Goal: Use online tool/utility: Utilize a website feature to perform a specific function

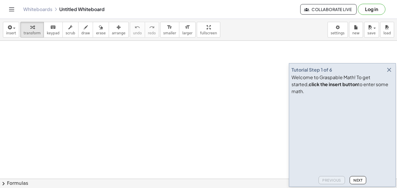
click at [359, 177] on button "Next" at bounding box center [357, 180] width 17 height 8
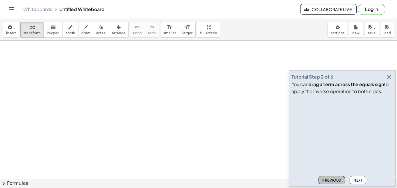
click at [331, 177] on button "Previous" at bounding box center [331, 180] width 26 height 8
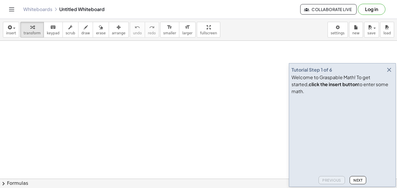
click at [356, 185] on div "Tutorial Step 1 of 6 Welcome to Graspable Math! To get started, click the inser…" at bounding box center [342, 124] width 107 height 123
click at [358, 179] on span "Next" at bounding box center [357, 180] width 9 height 4
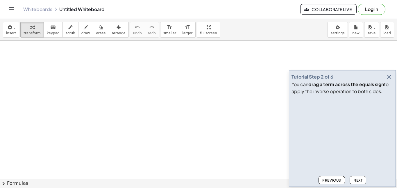
click at [357, 176] on button "Next" at bounding box center [357, 180] width 17 height 8
click at [362, 181] on span "Next" at bounding box center [357, 180] width 9 height 4
click at [356, 181] on span "Next" at bounding box center [357, 180] width 9 height 4
click at [357, 182] on button "Next" at bounding box center [357, 180] width 17 height 8
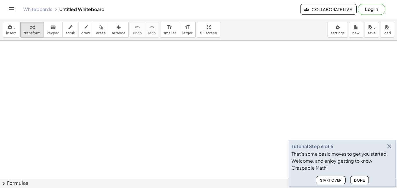
click at [358, 179] on span "Done" at bounding box center [359, 180] width 11 height 4
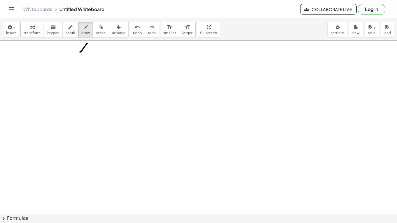
drag, startPoint x: 87, startPoint y: 43, endPoint x: 79, endPoint y: 52, distance: 11.7
click at [79, 52] on div at bounding box center [198, 214] width 397 height 346
click at [134, 29] on icon "undo" at bounding box center [137, 27] width 6 height 7
click at [134, 30] on icon "undo" at bounding box center [137, 27] width 6 height 7
click at [99, 30] on icon "button" at bounding box center [101, 27] width 4 height 7
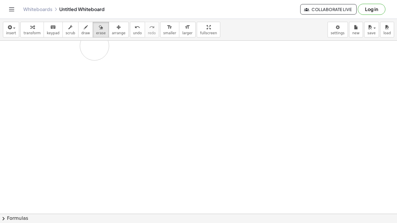
drag, startPoint x: 65, startPoint y: 54, endPoint x: 94, endPoint y: 46, distance: 29.9
click at [94, 46] on div at bounding box center [198, 214] width 397 height 346
click at [66, 33] on span "scrub" at bounding box center [71, 33] width 10 height 4
click at [67, 48] on div at bounding box center [198, 214] width 397 height 346
click at [84, 27] on icon "button" at bounding box center [86, 27] width 4 height 7
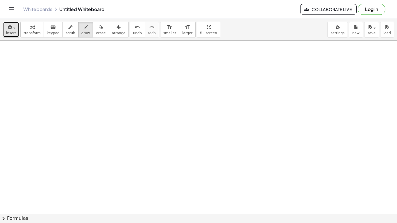
click at [11, 26] on icon "button" at bounding box center [9, 27] width 5 height 7
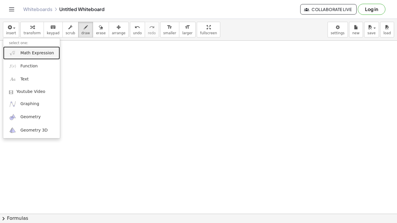
click at [32, 54] on span "Math Expression" at bounding box center [36, 53] width 33 height 6
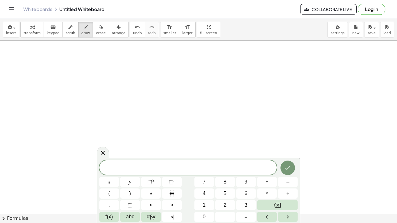
click at [172, 168] on span "​" at bounding box center [187, 168] width 177 height 8
click at [291, 171] on button "Done" at bounding box center [287, 168] width 15 height 15
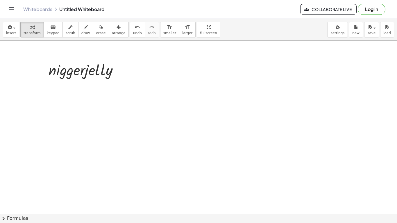
drag, startPoint x: 170, startPoint y: 168, endPoint x: 121, endPoint y: 168, distance: 49.6
click at [121, 168] on div at bounding box center [198, 214] width 397 height 346
click at [96, 31] on span "erase" at bounding box center [101, 33] width 10 height 4
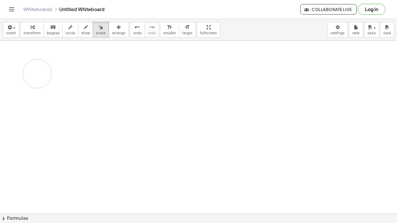
drag, startPoint x: 107, startPoint y: 68, endPoint x: 37, endPoint y: 73, distance: 70.2
click at [37, 73] on div at bounding box center [198, 214] width 397 height 346
click at [55, 83] on div at bounding box center [198, 214] width 397 height 346
drag, startPoint x: 53, startPoint y: 77, endPoint x: 108, endPoint y: 72, distance: 55.4
click at [108, 72] on div at bounding box center [198, 214] width 397 height 346
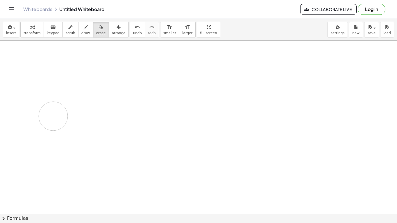
drag, startPoint x: 107, startPoint y: 71, endPoint x: 53, endPoint y: 116, distance: 70.3
click at [53, 116] on div at bounding box center [198, 214] width 397 height 346
click at [133, 19] on div "insert select one: Math Expression Function Text Youtube Video Graphing Geometr…" at bounding box center [198, 30] width 397 height 22
click at [133, 24] on div "undo" at bounding box center [137, 27] width 9 height 7
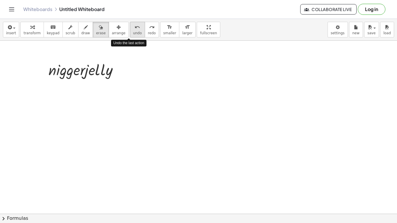
click at [133, 24] on div "undo" at bounding box center [137, 27] width 9 height 7
click at [134, 26] on icon "undo" at bounding box center [137, 27] width 6 height 7
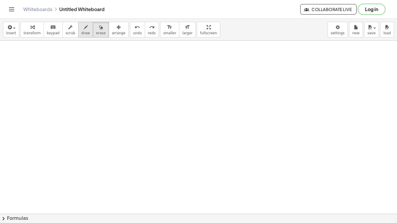
click at [81, 33] on span "draw" at bounding box center [85, 33] width 9 height 4
drag, startPoint x: 54, startPoint y: 68, endPoint x: 73, endPoint y: 57, distance: 22.4
click at [73, 57] on div at bounding box center [198, 214] width 397 height 346
drag, startPoint x: 53, startPoint y: 68, endPoint x: 69, endPoint y: 58, distance: 18.6
click at [69, 58] on div at bounding box center [198, 214] width 397 height 346
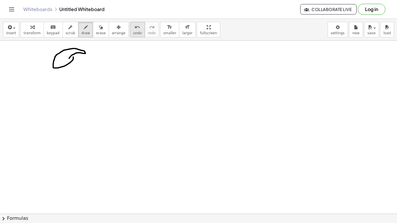
click at [134, 30] on icon "undo" at bounding box center [137, 27] width 6 height 7
click at [136, 22] on button "undo undo" at bounding box center [137, 30] width 15 height 16
drag, startPoint x: 75, startPoint y: 86, endPoint x: 97, endPoint y: 73, distance: 26.0
click at [97, 73] on div at bounding box center [198, 214] width 397 height 346
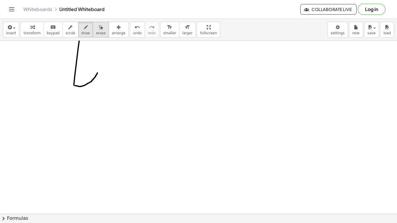
drag, startPoint x: 74, startPoint y: 85, endPoint x: 91, endPoint y: 30, distance: 57.7
click at [91, 30] on div "insert select one: Math Expression Function Text Youtube Video Graphing Geometr…" at bounding box center [198, 121] width 397 height 204
click at [134, 29] on icon "undo" at bounding box center [137, 27] width 6 height 7
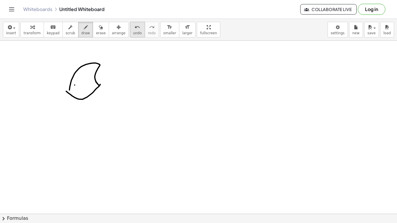
click at [134, 28] on icon "undo" at bounding box center [137, 27] width 6 height 7
drag, startPoint x: 66, startPoint y: 91, endPoint x: 100, endPoint y: 84, distance: 34.6
click at [100, 84] on div at bounding box center [198, 214] width 397 height 346
click at [160, 24] on button "format_size smaller" at bounding box center [169, 30] width 19 height 16
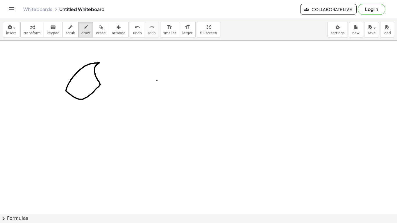
click at [157, 81] on div at bounding box center [198, 214] width 397 height 346
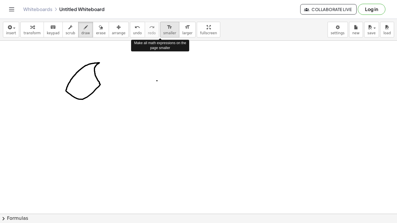
click at [160, 32] on button "format_size smaller" at bounding box center [169, 30] width 19 height 16
click at [163, 33] on span "smaller" at bounding box center [169, 33] width 13 height 4
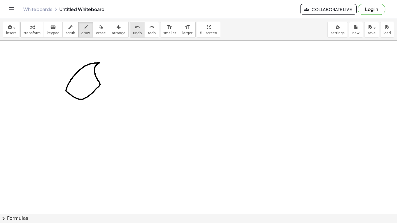
click at [133, 32] on span "undo" at bounding box center [137, 33] width 9 height 4
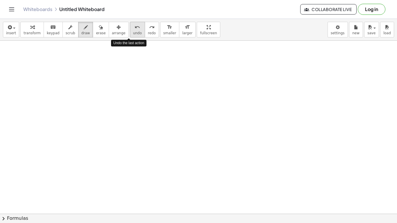
click at [133, 32] on span "undo" at bounding box center [137, 33] width 9 height 4
click at [145, 30] on button "redo redo" at bounding box center [152, 30] width 14 height 16
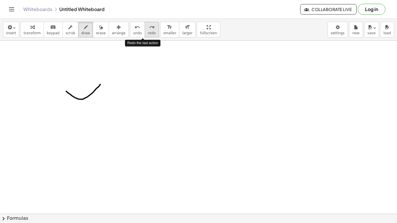
click at [145, 30] on button "redo redo" at bounding box center [152, 30] width 14 height 16
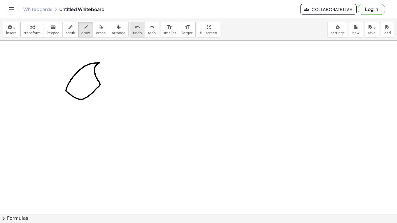
click at [133, 32] on span "undo" at bounding box center [137, 33] width 9 height 4
click at [47, 31] on span "keypad" at bounding box center [53, 33] width 13 height 4
click at [162, 77] on div at bounding box center [198, 214] width 397 height 346
click at [62, 31] on button "scrub" at bounding box center [70, 30] width 16 height 16
drag, startPoint x: 80, startPoint y: 65, endPoint x: 122, endPoint y: 97, distance: 52.1
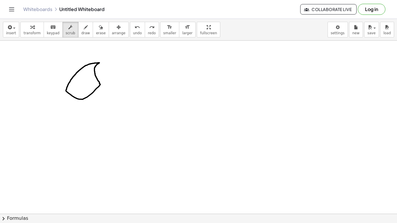
click at [122, 97] on div at bounding box center [198, 214] width 397 height 346
click at [76, 47] on div at bounding box center [198, 214] width 397 height 346
click at [109, 29] on button "arrange" at bounding box center [119, 30] width 20 height 16
drag, startPoint x: 84, startPoint y: 66, endPoint x: 111, endPoint y: 82, distance: 31.3
click at [111, 82] on div at bounding box center [198, 214] width 397 height 346
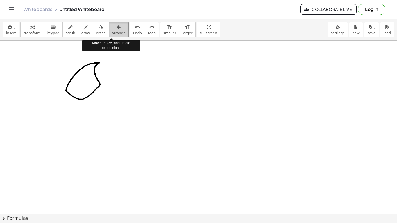
click at [112, 32] on span "arrange" at bounding box center [119, 33] width 14 height 4
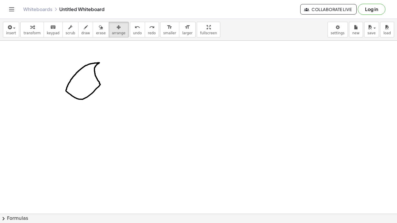
click at [96, 63] on div at bounding box center [198, 214] width 397 height 346
click at [7, 27] on icon "button" at bounding box center [9, 27] width 5 height 7
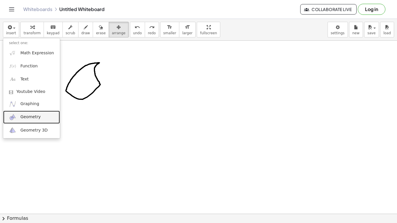
click at [19, 117] on link "Geometry" at bounding box center [31, 117] width 57 height 13
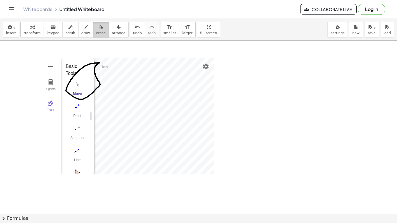
click at [96, 32] on span "erase" at bounding box center [101, 33] width 10 height 4
click at [134, 24] on icon "undo" at bounding box center [137, 27] width 6 height 7
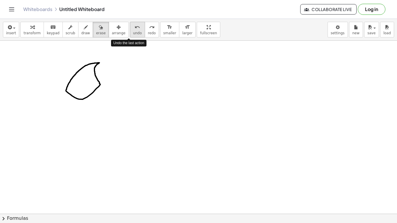
click at [134, 24] on icon "undo" at bounding box center [137, 27] width 6 height 7
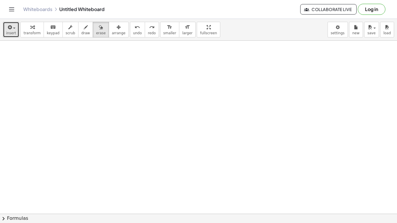
click at [13, 34] on span "insert" at bounding box center [11, 33] width 10 height 4
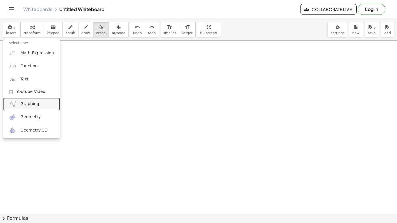
click at [32, 105] on span "Graphing" at bounding box center [29, 104] width 19 height 6
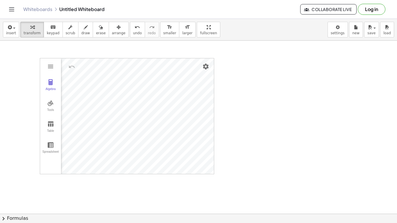
click at [161, 0] on div "Graspable Math Activities Get Started Activity Bank Assigned Work Classes White…" at bounding box center [198, 111] width 397 height 223
click at [133, 27] on div "undo" at bounding box center [137, 27] width 9 height 7
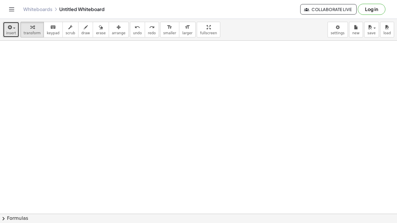
click at [14, 32] on span "insert" at bounding box center [11, 33] width 10 height 4
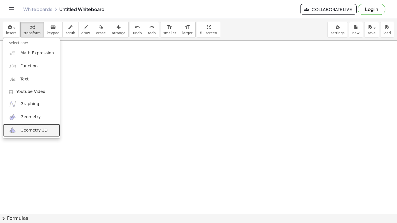
click at [29, 134] on link "Geometry 3D" at bounding box center [31, 130] width 57 height 13
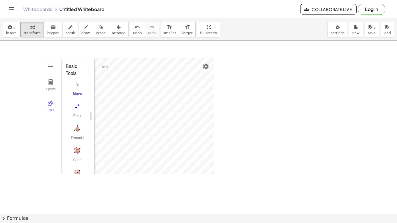
click at [17, 116] on div "Algebra Tools GeoGebra 3D Calculator Basic Tools Move Point Pyramid Cube Sphere…" at bounding box center [198, 214] width 397 height 346
click at [80, 132] on img "Pyramid. Select a polygon for bottom, then select top point" at bounding box center [77, 128] width 23 height 9
click at [81, 132] on img "Pyramid. Select a polygon for bottom, then select top point" at bounding box center [77, 128] width 23 height 9
click at [79, 131] on img "Pyramid. Select a polygon for bottom, then select top point" at bounding box center [77, 128] width 23 height 9
click at [76, 124] on img "Pyramid. Select a polygon for bottom, then select top point" at bounding box center [77, 128] width 23 height 9
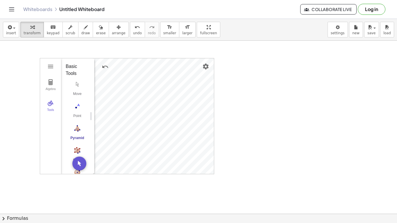
click at [75, 150] on img "Cube. Select two points or other corresponding objects" at bounding box center [77, 150] width 23 height 9
click at [77, 148] on img "Cube. Select two points or other corresponding objects" at bounding box center [77, 150] width 23 height 9
drag, startPoint x: 77, startPoint y: 148, endPoint x: 79, endPoint y: 77, distance: 70.9
click at [79, 77] on div "Basic Tools Move Point Pyramid Cube Sphere: Center & Point Plane through 3 Poin…" at bounding box center [75, 159] width 19 height 193
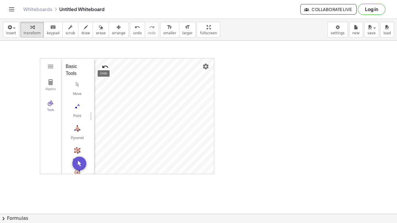
click at [102, 67] on img "Undo" at bounding box center [105, 66] width 7 height 7
click at [106, 65] on img "Undo" at bounding box center [105, 66] width 7 height 7
click at [133, 31] on span "undo" at bounding box center [137, 33] width 9 height 4
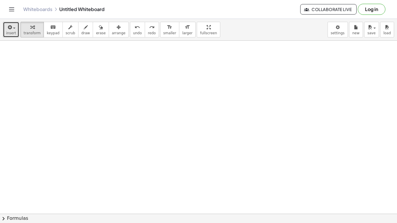
click at [3, 23] on button "insert" at bounding box center [11, 30] width 16 height 16
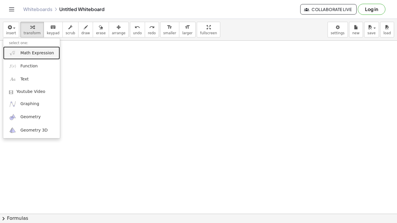
click at [27, 54] on span "Math Expression" at bounding box center [36, 53] width 33 height 6
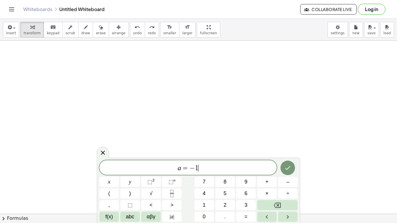
scroll to position [5, 0]
click at [225, 167] on span "a = − 1 2 ​" at bounding box center [187, 168] width 177 height 8
click at [27, 54] on div at bounding box center [198, 214] width 397 height 346
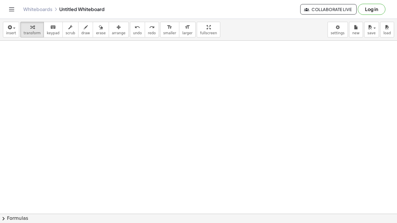
click at [27, 54] on div at bounding box center [198, 214] width 397 height 346
click at [14, 26] on div "button" at bounding box center [11, 27] width 10 height 7
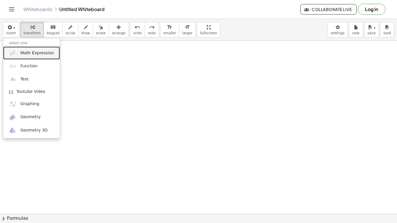
click at [20, 57] on link "Math Expression" at bounding box center [31, 52] width 57 height 13
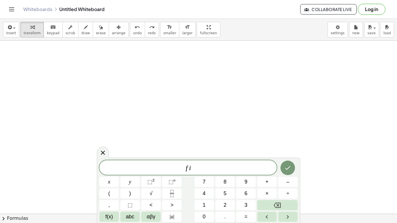
scroll to position [7, 0]
click at [194, 169] on var "v" at bounding box center [193, 168] width 3 height 8
click at [286, 172] on button "Done" at bounding box center [287, 168] width 15 height 15
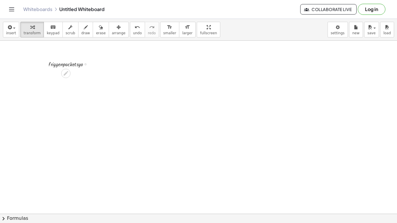
click at [84, 64] on div at bounding box center [71, 64] width 51 height 9
drag, startPoint x: 85, startPoint y: 64, endPoint x: 138, endPoint y: 108, distance: 68.6
click at [138, 108] on div "· f · r · i · g · g · e · n · p · a · c · k · e · t · s · y · o" at bounding box center [198, 214] width 397 height 346
drag, startPoint x: 127, startPoint y: 105, endPoint x: 184, endPoint y: 42, distance: 84.6
click at [184, 42] on div "· f · r · i · g · g · e · n · p · a · c · k · e · t · s · y · o · f · r · i · g…" at bounding box center [198, 214] width 397 height 346
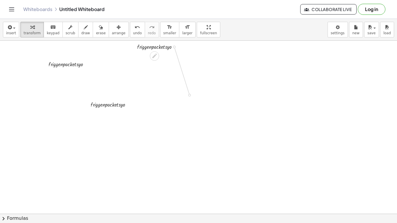
drag, startPoint x: 173, startPoint y: 47, endPoint x: 190, endPoint y: 99, distance: 53.9
click at [190, 99] on div "· f · r · i · g · g · e · n · p · a · c · k · e · t · s · y · o · f · r · i · g…" at bounding box center [198, 214] width 397 height 346
drag, startPoint x: 222, startPoint y: 74, endPoint x: 289, endPoint y: 88, distance: 68.3
click at [289, 88] on div "· f · r · i · g · g · e · n · p · a · c · k · e · t · s · y · o · f · r · i · g…" at bounding box center [198, 214] width 397 height 346
click at [230, 109] on div at bounding box center [231, 108] width 2 height 2
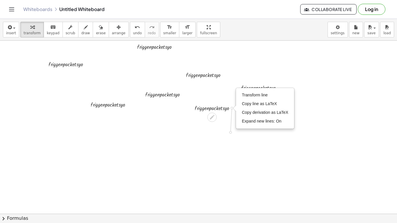
drag, startPoint x: 231, startPoint y: 108, endPoint x: 229, endPoint y: 137, distance: 29.1
click at [229, 137] on div "· f · r · i · g · g · e · n · p · a · c · k · e · t · s · y · o · f · r · i · g…" at bounding box center [198, 214] width 397 height 346
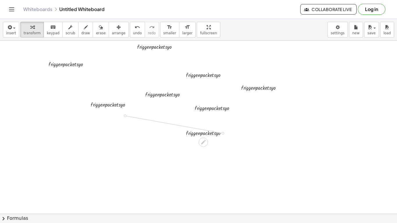
drag, startPoint x: 223, startPoint y: 132, endPoint x: 133, endPoint y: 133, distance: 90.3
click at [133, 133] on div "· f · r · i · g · g · e · n · p · a · c · k · e · t · s · y · o · f · r · i · g…" at bounding box center [198, 214] width 397 height 346
drag, startPoint x: 132, startPoint y: 134, endPoint x: 113, endPoint y: 82, distance: 54.6
click at [113, 82] on div "· f · r · i · g · g · e · n · p · a · c · k · e · t · s · y · o · f · r · i · g…" at bounding box center [198, 214] width 397 height 346
drag, startPoint x: 107, startPoint y: 85, endPoint x: 136, endPoint y: 82, distance: 29.5
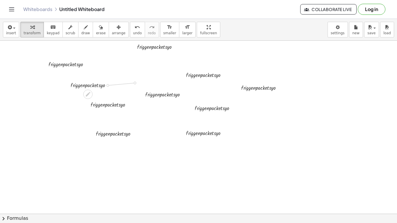
click at [136, 82] on div "· f · r · i · g · g · e · n · p · a · c · k · e · t · s · y · o · f · r · i · g…" at bounding box center [198, 214] width 397 height 346
drag, startPoint x: 128, startPoint y: 82, endPoint x: 125, endPoint y: 57, distance: 25.2
click at [125, 57] on div "· f · r · i · g · g · e · n · p · a · c · k · e · t · s · y · o · f · r · i · g…" at bounding box center [198, 214] width 397 height 346
drag, startPoint x: 114, startPoint y: 81, endPoint x: 138, endPoint y: 71, distance: 26.5
drag, startPoint x: 115, startPoint y: 83, endPoint x: 140, endPoint y: 76, distance: 25.2
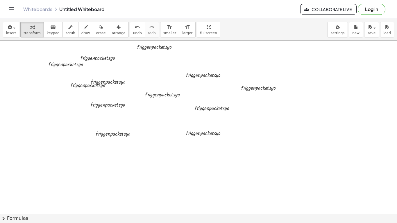
drag, startPoint x: 108, startPoint y: 90, endPoint x: 175, endPoint y: 67, distance: 71.0
click at [108, 91] on icon at bounding box center [108, 91] width 5 height 5
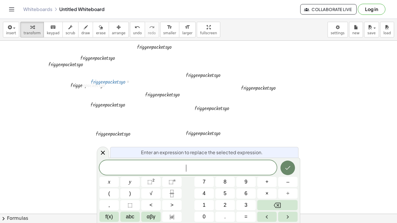
click at [287, 166] on icon "Done" at bounding box center [287, 167] width 7 height 7
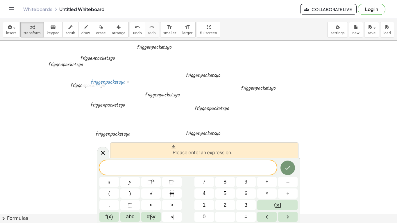
click at [288, 127] on div at bounding box center [198, 214] width 397 height 346
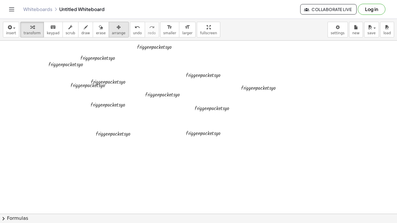
click at [112, 32] on span "arrange" at bounding box center [119, 33] width 14 height 4
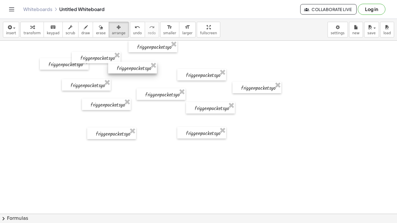
drag, startPoint x: 118, startPoint y: 80, endPoint x: 144, endPoint y: 69, distance: 29.1
click at [144, 69] on div at bounding box center [132, 68] width 49 height 12
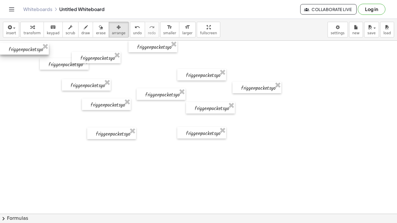
drag, startPoint x: 144, startPoint y: 70, endPoint x: 19, endPoint y: 48, distance: 127.0
click at [19, 48] on div at bounding box center [24, 49] width 49 height 12
drag, startPoint x: 46, startPoint y: 64, endPoint x: 6, endPoint y: 58, distance: 39.9
click at [6, 58] on div at bounding box center [24, 58] width 49 height 12
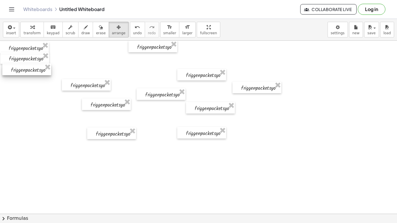
drag, startPoint x: 85, startPoint y: 57, endPoint x: 15, endPoint y: 68, distance: 71.1
click at [15, 68] on div at bounding box center [26, 70] width 49 height 12
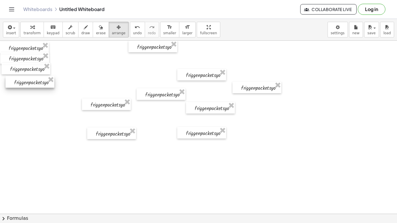
drag, startPoint x: 70, startPoint y: 85, endPoint x: 11, endPoint y: 81, distance: 58.8
click at [11, 81] on div at bounding box center [30, 82] width 49 height 12
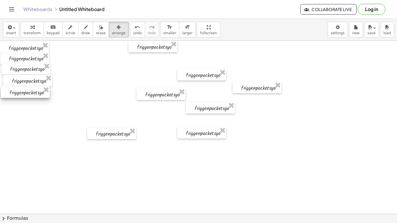
drag, startPoint x: 96, startPoint y: 105, endPoint x: 15, endPoint y: 92, distance: 82.3
click at [15, 92] on div at bounding box center [25, 92] width 49 height 12
drag, startPoint x: 105, startPoint y: 135, endPoint x: 14, endPoint y: 103, distance: 96.6
click at [14, 103] on div at bounding box center [24, 102] width 49 height 12
click at [133, 33] on button "undo undo" at bounding box center [137, 30] width 15 height 16
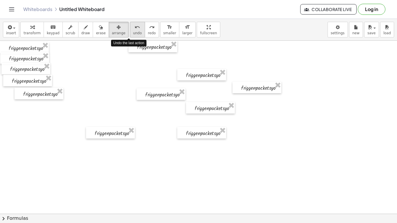
click at [133, 33] on button "undo undo" at bounding box center [137, 30] width 15 height 16
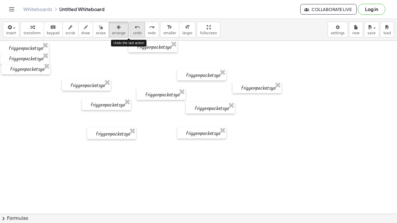
click at [133, 33] on button "undo undo" at bounding box center [137, 30] width 15 height 16
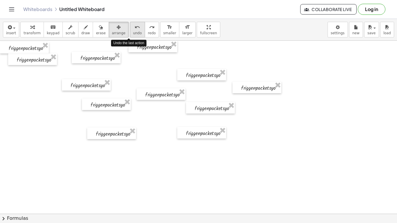
click at [133, 33] on button "undo undo" at bounding box center [137, 30] width 15 height 16
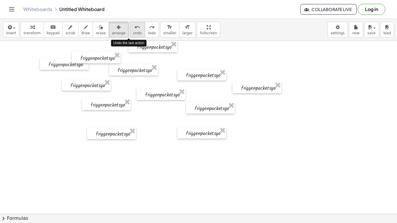
click at [133, 33] on button "undo undo" at bounding box center [137, 30] width 15 height 16
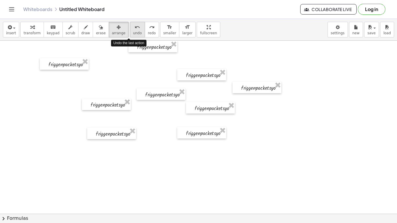
click at [133, 33] on button "undo undo" at bounding box center [137, 30] width 15 height 16
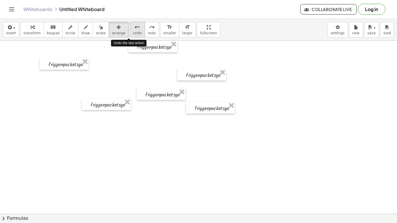
click at [133, 33] on button "undo undo" at bounding box center [137, 30] width 15 height 16
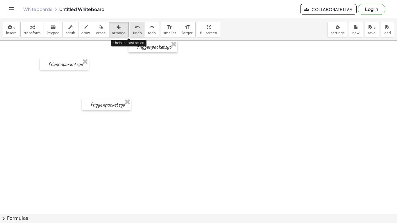
click at [133, 33] on button "undo undo" at bounding box center [137, 30] width 15 height 16
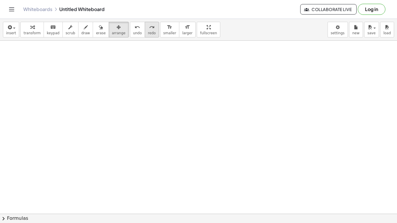
click at [149, 30] on icon "redo" at bounding box center [152, 27] width 6 height 7
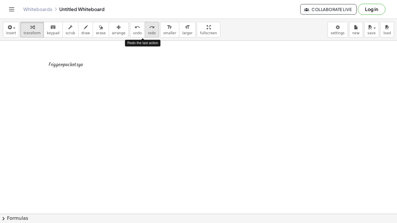
click at [149, 30] on icon "redo" at bounding box center [152, 27] width 6 height 7
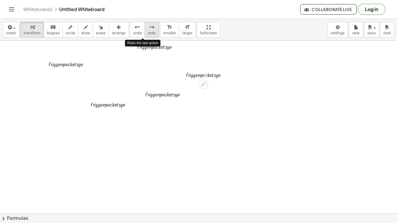
click at [149, 30] on icon "redo" at bounding box center [152, 27] width 6 height 7
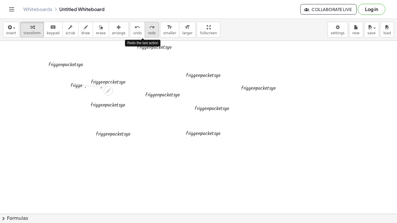
click at [149, 30] on icon "redo" at bounding box center [152, 27] width 6 height 7
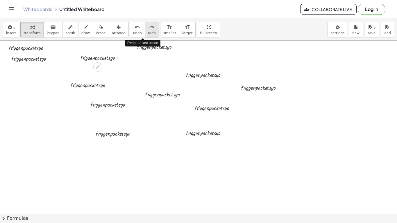
click at [149, 30] on icon "redo" at bounding box center [152, 27] width 6 height 7
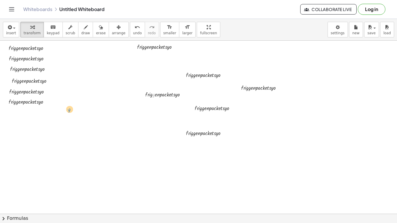
drag, startPoint x: 153, startPoint y: 96, endPoint x: 69, endPoint y: 110, distance: 85.1
click at [112, 32] on span "arrange" at bounding box center [119, 33] width 14 height 4
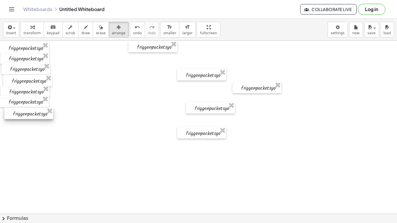
drag, startPoint x: 149, startPoint y: 95, endPoint x: 15, endPoint y: 114, distance: 135.7
click at [15, 114] on div at bounding box center [28, 113] width 49 height 12
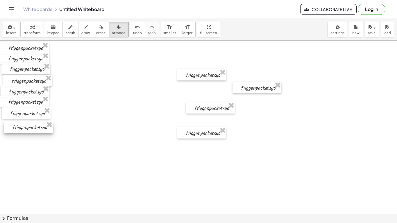
drag, startPoint x: 158, startPoint y: 45, endPoint x: 33, endPoint y: 125, distance: 148.1
click at [33, 125] on div at bounding box center [28, 127] width 49 height 12
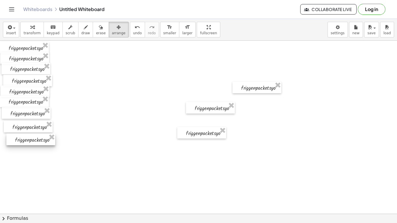
drag, startPoint x: 193, startPoint y: 74, endPoint x: 19, endPoint y: 139, distance: 185.9
click at [19, 139] on div at bounding box center [30, 140] width 49 height 12
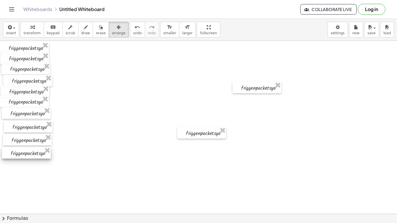
drag, startPoint x: 212, startPoint y: 108, endPoint x: 29, endPoint y: 153, distance: 189.2
click at [29, 153] on div at bounding box center [26, 153] width 49 height 12
drag, startPoint x: 219, startPoint y: 132, endPoint x: 158, endPoint y: 145, distance: 62.1
click at [158, 145] on div "· f · r · i · g · g · e · n · p · a · c · k · e · t · s · y · o · f · r · i · g…" at bounding box center [198, 214] width 397 height 346
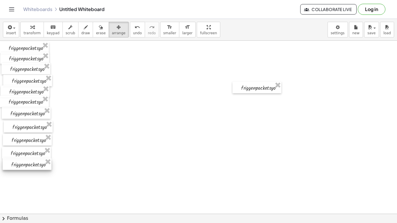
drag, startPoint x: 198, startPoint y: 135, endPoint x: 24, endPoint y: 166, distance: 176.6
click at [24, 166] on div at bounding box center [27, 164] width 49 height 12
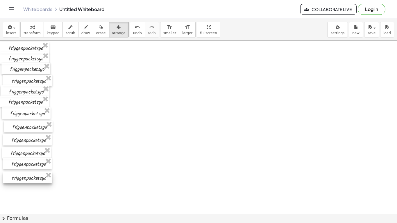
drag, startPoint x: 255, startPoint y: 88, endPoint x: 26, endPoint y: 178, distance: 246.0
click at [26, 178] on div at bounding box center [27, 178] width 49 height 12
click at [133, 31] on span "undo" at bounding box center [137, 33] width 9 height 4
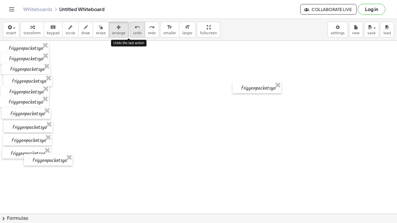
click at [133, 31] on span "undo" at bounding box center [137, 33] width 9 height 4
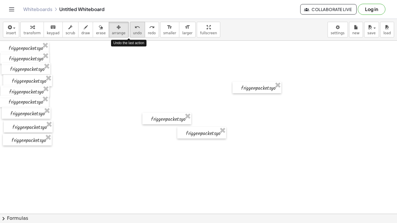
click at [133, 31] on span "undo" at bounding box center [137, 33] width 9 height 4
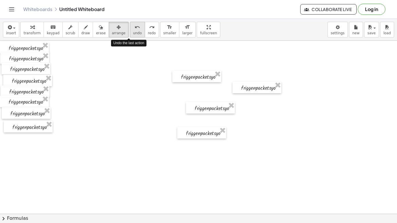
click at [133, 31] on span "undo" at bounding box center [137, 33] width 9 height 4
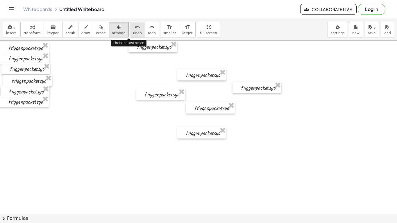
click at [133, 31] on span "undo" at bounding box center [137, 33] width 9 height 4
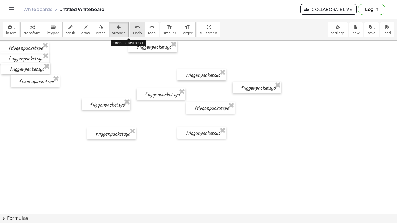
click at [133, 31] on span "undo" at bounding box center [137, 33] width 9 height 4
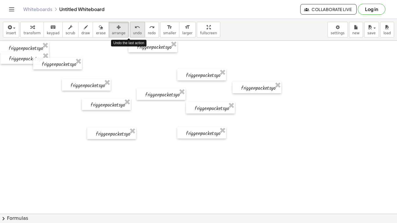
click at [133, 31] on span "undo" at bounding box center [137, 33] width 9 height 4
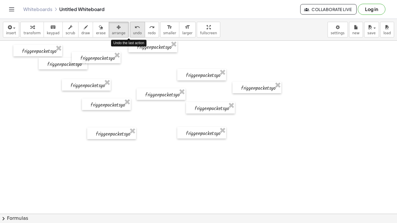
click at [133, 31] on span "undo" at bounding box center [137, 33] width 9 height 4
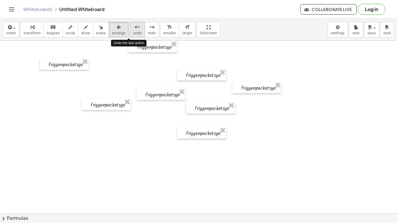
click at [133, 31] on span "undo" at bounding box center [137, 33] width 9 height 4
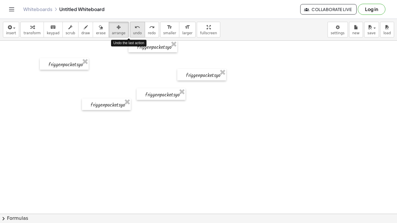
click at [133, 31] on span "undo" at bounding box center [137, 33] width 9 height 4
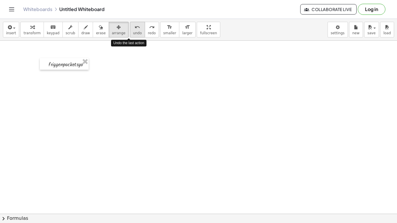
click at [133, 31] on span "undo" at bounding box center [137, 33] width 9 height 4
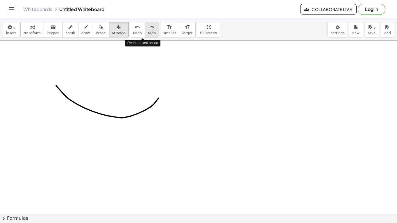
click at [148, 31] on span "redo" at bounding box center [152, 33] width 8 height 4
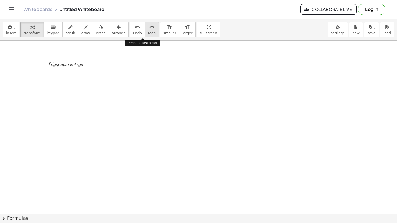
click at [148, 31] on span "redo" at bounding box center [152, 33] width 8 height 4
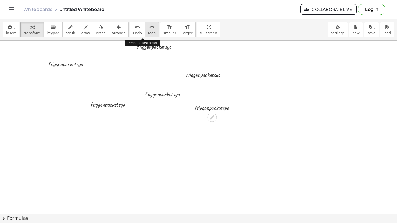
click at [148, 31] on span "redo" at bounding box center [152, 33] width 8 height 4
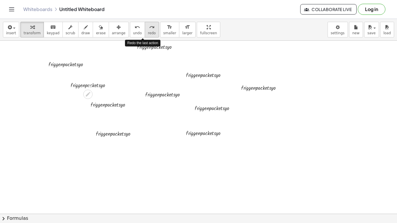
click at [148, 31] on span "redo" at bounding box center [152, 33] width 8 height 4
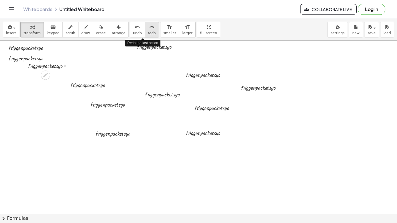
click at [148, 31] on span "redo" at bounding box center [152, 33] width 8 height 4
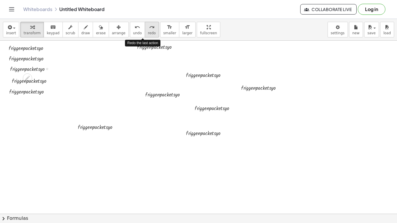
click at [148, 31] on span "redo" at bounding box center [152, 33] width 8 height 4
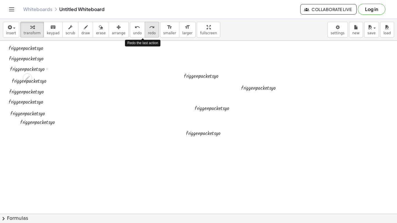
click at [148, 31] on span "redo" at bounding box center [152, 33] width 8 height 4
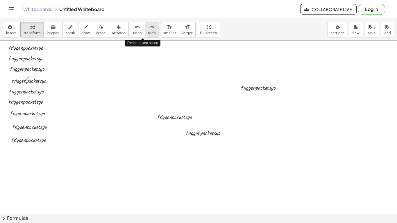
click at [148, 31] on span "redo" at bounding box center [152, 33] width 8 height 4
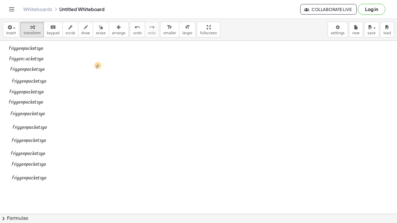
drag, startPoint x: 24, startPoint y: 57, endPoint x: 96, endPoint y: 63, distance: 72.0
click at [112, 32] on span "arrange" at bounding box center [119, 33] width 14 height 4
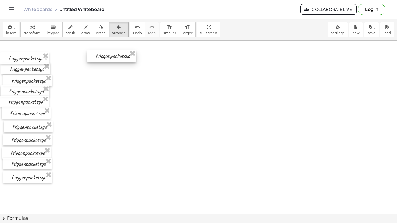
drag, startPoint x: 37, startPoint y: 49, endPoint x: 124, endPoint y: 57, distance: 87.5
click at [124, 57] on div at bounding box center [111, 56] width 49 height 12
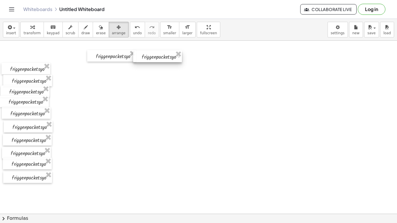
drag, startPoint x: 34, startPoint y: 57, endPoint x: 167, endPoint y: 54, distance: 132.7
click at [167, 54] on div at bounding box center [157, 57] width 49 height 12
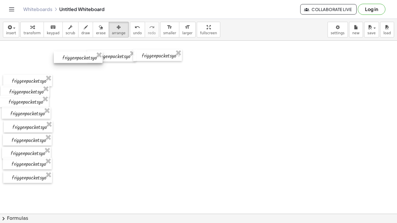
drag, startPoint x: 25, startPoint y: 66, endPoint x: 77, endPoint y: 55, distance: 53.5
click at [77, 55] on div at bounding box center [78, 57] width 49 height 12
drag, startPoint x: 120, startPoint y: 59, endPoint x: 109, endPoint y: 71, distance: 17.3
click at [109, 71] on div at bounding box center [100, 68] width 49 height 12
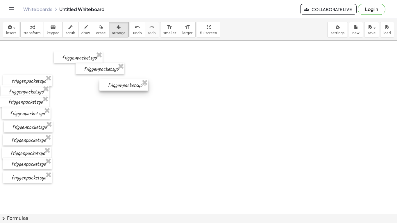
drag, startPoint x: 168, startPoint y: 57, endPoint x: 134, endPoint y: 87, distance: 44.8
click at [134, 87] on div at bounding box center [123, 85] width 49 height 12
drag, startPoint x: 134, startPoint y: 87, endPoint x: 133, endPoint y: 82, distance: 5.6
click at [133, 82] on div at bounding box center [123, 80] width 49 height 12
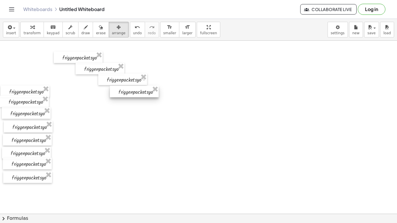
drag, startPoint x: 34, startPoint y: 80, endPoint x: 141, endPoint y: 91, distance: 107.1
click at [141, 91] on div at bounding box center [134, 92] width 49 height 12
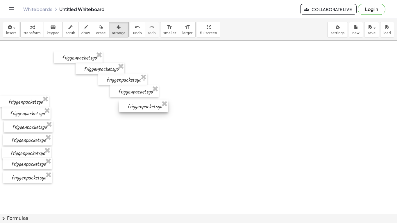
drag, startPoint x: 39, startPoint y: 92, endPoint x: 158, endPoint y: 106, distance: 119.5
click at [158, 106] on div at bounding box center [143, 106] width 49 height 12
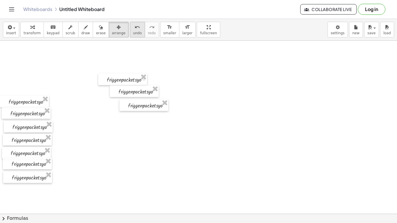
click at [134, 27] on icon "undo" at bounding box center [137, 27] width 6 height 7
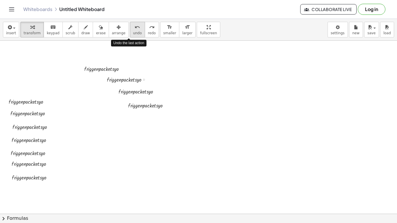
click at [134, 27] on icon "undo" at bounding box center [137, 27] width 6 height 7
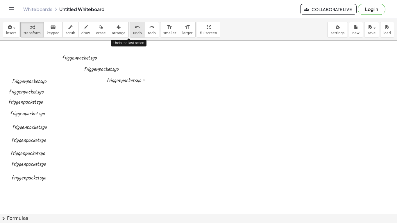
click at [134, 27] on icon "undo" at bounding box center [137, 27] width 6 height 7
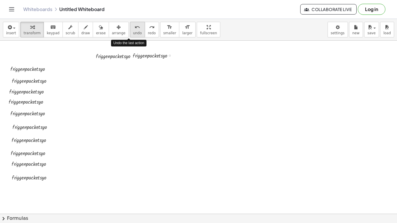
click at [134, 27] on icon "undo" at bounding box center [137, 27] width 6 height 7
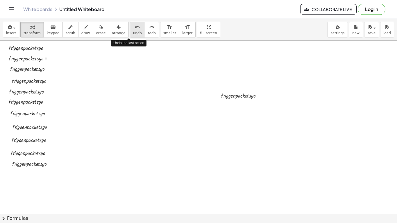
click at [134, 27] on icon "undo" at bounding box center [137, 27] width 6 height 7
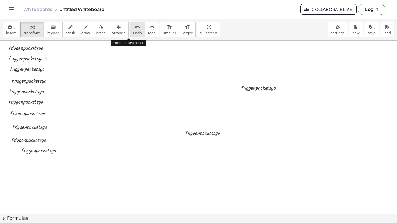
click at [134, 27] on icon "undo" at bounding box center [137, 27] width 6 height 7
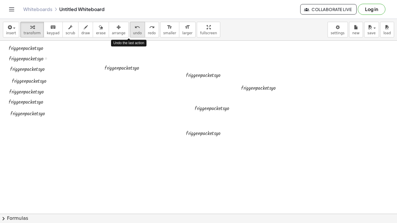
click at [134, 27] on icon "undo" at bounding box center [137, 27] width 6 height 7
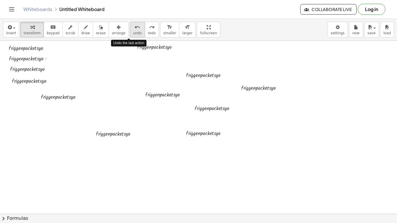
click at [134, 27] on icon "undo" at bounding box center [137, 27] width 6 height 7
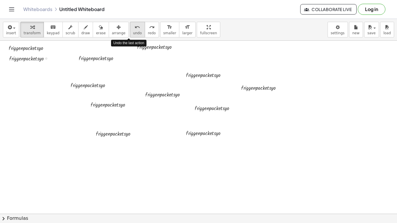
click at [134, 27] on icon "undo" at bounding box center [137, 27] width 6 height 7
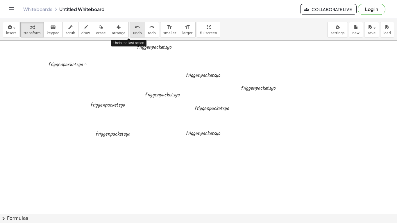
click at [134, 27] on icon "undo" at bounding box center [137, 27] width 6 height 7
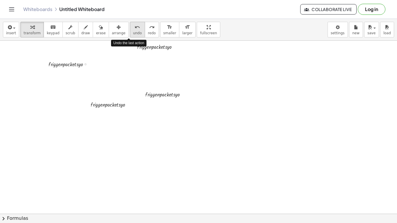
click at [134, 27] on icon "undo" at bounding box center [137, 27] width 6 height 7
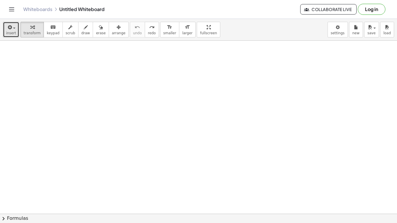
click at [8, 28] on icon "button" at bounding box center [9, 27] width 5 height 7
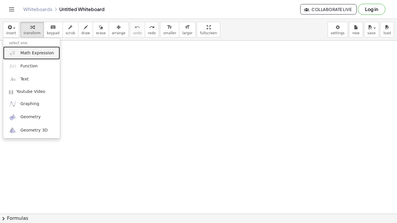
click at [36, 54] on span "Math Expression" at bounding box center [36, 53] width 33 height 6
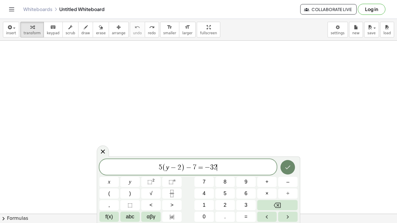
click at [286, 166] on icon "Done" at bounding box center [287, 167] width 7 height 7
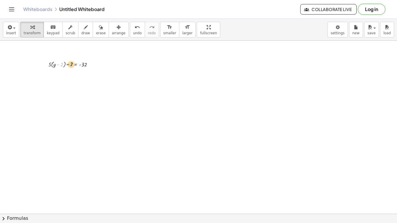
drag, startPoint x: 60, startPoint y: 65, endPoint x: 69, endPoint y: 64, distance: 9.3
click at [69, 64] on div at bounding box center [73, 64] width 54 height 9
drag, startPoint x: 72, startPoint y: 64, endPoint x: 60, endPoint y: 65, distance: 11.3
click at [60, 65] on div at bounding box center [73, 64] width 54 height 9
click at [76, 73] on icon at bounding box center [75, 74] width 5 height 5
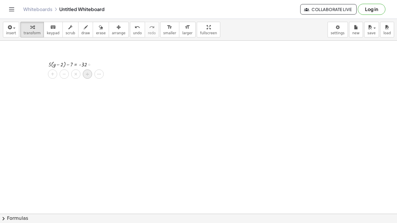
click at [87, 76] on span "÷" at bounding box center [87, 74] width 3 height 8
click at [59, 78] on div at bounding box center [73, 75] width 54 height 12
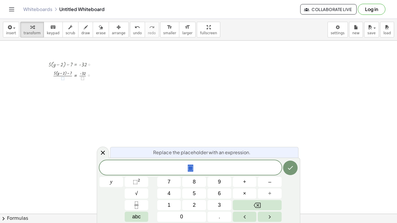
click at [88, 75] on div at bounding box center [89, 76] width 2 height 2
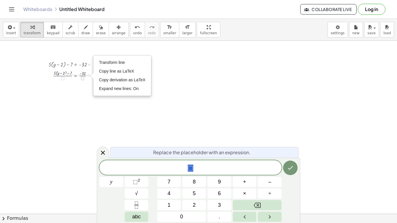
drag, startPoint x: 89, startPoint y: 75, endPoint x: 64, endPoint y: 76, distance: 24.4
click at [76, 76] on div "+ · 5 · ( + y − 2 ) − 7 = - 32 · ( ) · ⬚ · · ⬚ Transform line Copy line as LaTe…" at bounding box center [76, 76] width 0 height 0
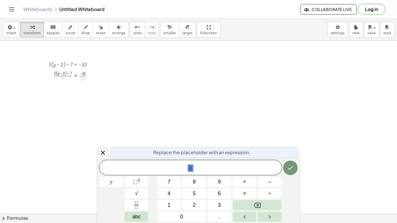
drag, startPoint x: 68, startPoint y: 75, endPoint x: 78, endPoint y: 92, distance: 19.5
click at [78, 92] on div "+ · 5 · ( + y − 2 ) − 7 = - 32 + · 5 · ( + y − 2 ) − 7 = - 32 · ( ) · ⬚ · · ⬚ T…" at bounding box center [198, 214] width 397 height 346
click at [159, 106] on div at bounding box center [198, 214] width 397 height 346
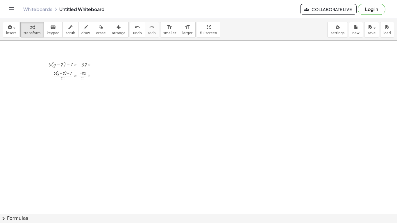
click at [69, 78] on div at bounding box center [73, 75] width 54 height 12
click at [116, 28] on div "button" at bounding box center [119, 27] width 14 height 7
click at [98, 29] on div "button" at bounding box center [101, 27] width 10 height 7
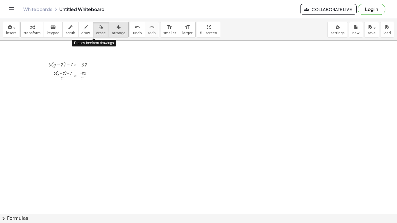
click at [114, 29] on div "button" at bounding box center [119, 27] width 14 height 7
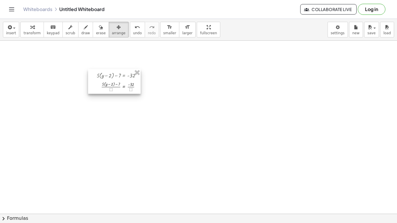
drag, startPoint x: 82, startPoint y: 76, endPoint x: 143, endPoint y: 85, distance: 61.9
click at [140, 85] on div at bounding box center [114, 81] width 53 height 25
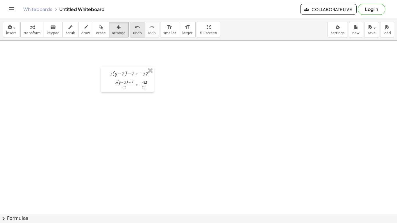
click at [130, 30] on button "undo undo" at bounding box center [137, 30] width 15 height 16
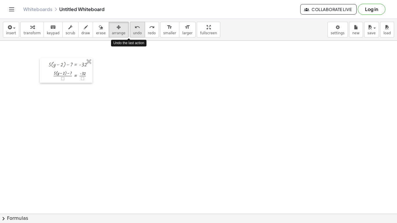
click at [130, 30] on button "undo undo" at bounding box center [137, 30] width 15 height 16
click at [101, 102] on div at bounding box center [198, 214] width 397 height 346
click at [33, 43] on div at bounding box center [198, 214] width 397 height 346
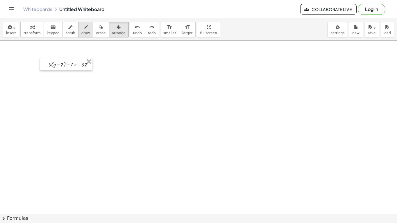
click at [87, 30] on button "draw" at bounding box center [85, 30] width 15 height 16
click at [72, 65] on div at bounding box center [198, 214] width 397 height 346
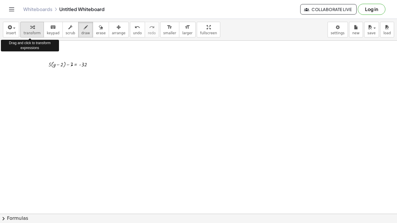
click at [30, 28] on icon "button" at bounding box center [32, 27] width 4 height 7
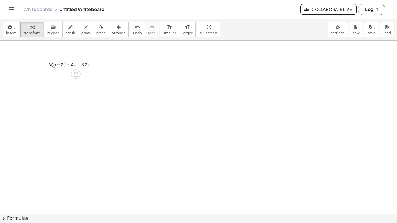
click at [56, 60] on div at bounding box center [73, 64] width 54 height 9
drag, startPoint x: 62, startPoint y: 64, endPoint x: 91, endPoint y: 83, distance: 35.1
click at [91, 83] on div "− 2 + · 5 · ( + y − 2 ) − 7 = - 32" at bounding box center [198, 214] width 397 height 346
click at [74, 71] on icon at bounding box center [76, 74] width 6 height 6
click at [51, 75] on span "+" at bounding box center [52, 74] width 3 height 8
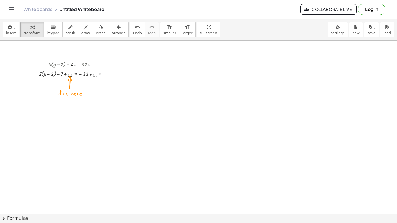
click at [69, 76] on div at bounding box center [73, 73] width 75 height 9
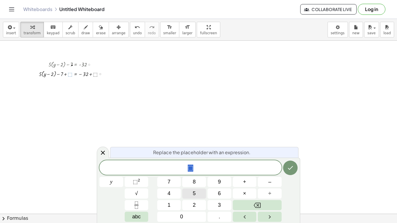
click at [195, 187] on span "5" at bounding box center [193, 194] width 3 height 8
click at [135, 50] on div at bounding box center [198, 214] width 397 height 346
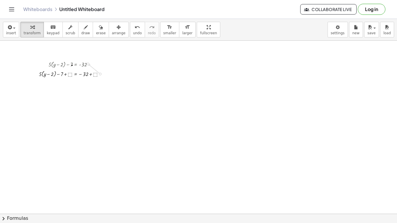
drag, startPoint x: 100, startPoint y: 74, endPoint x: 84, endPoint y: 62, distance: 19.9
click at [76, 65] on div "+ · 5 · ( + y − 2 ) − 7 = - 32 + · 5 · ( + y − 2 ) − 7 = − 32 + ⬚ + ⬚" at bounding box center [76, 65] width 0 height 0
drag, startPoint x: 89, startPoint y: 64, endPoint x: 311, endPoint y: 78, distance: 223.1
click at [311, 78] on div "+ · 5 · ( + y − 2 ) − 7 = - 32 + · 5 · ( + y − 2 ) − 7 = − 32 + ⬚ + ⬚" at bounding box center [198, 214] width 397 height 346
click at [277, 76] on div at bounding box center [274, 76] width 54 height 9
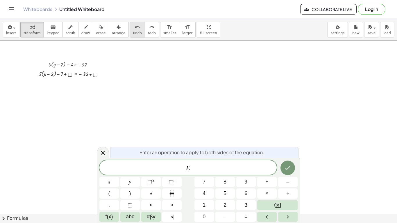
click at [134, 28] on icon "undo" at bounding box center [137, 27] width 6 height 7
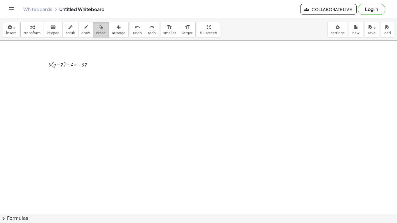
click at [93, 28] on button "erase" at bounding box center [101, 30] width 16 height 16
click at [165, 27] on div "format_size" at bounding box center [169, 27] width 13 height 7
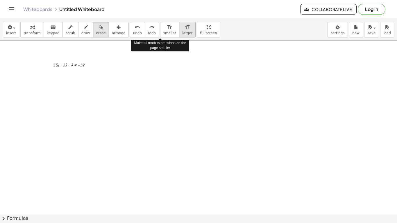
click at [184, 28] on icon "format_size" at bounding box center [187, 27] width 6 height 7
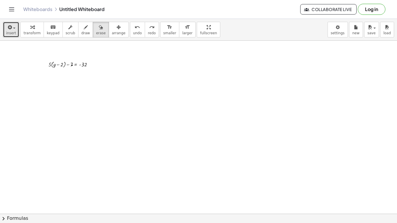
click at [12, 29] on span "button" at bounding box center [12, 28] width 1 height 4
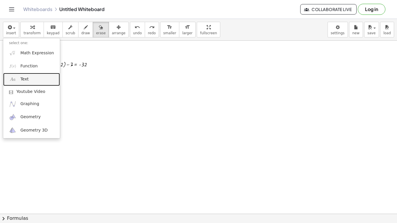
click at [20, 78] on link "Text" at bounding box center [31, 79] width 57 height 13
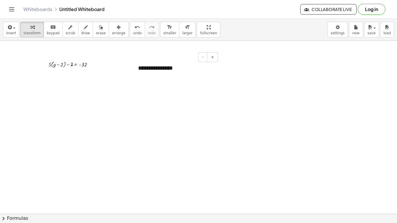
click at [166, 73] on div "**********" at bounding box center [175, 68] width 87 height 20
drag, startPoint x: 183, startPoint y: 68, endPoint x: 94, endPoint y: 80, distance: 89.5
click at [94, 80] on div "**********" at bounding box center [198, 214] width 397 height 346
drag, startPoint x: 189, startPoint y: 60, endPoint x: 85, endPoint y: 73, distance: 104.7
click at [85, 73] on div "**********" at bounding box center [198, 214] width 397 height 346
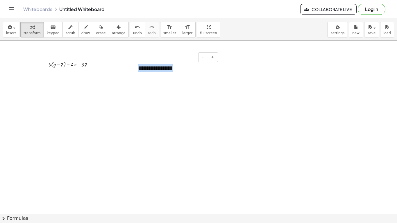
drag, startPoint x: 172, startPoint y: 67, endPoint x: 137, endPoint y: 63, distance: 35.0
click at [137, 63] on div "**********" at bounding box center [175, 68] width 87 height 20
click at [163, 31] on span "smaller" at bounding box center [169, 33] width 13 height 4
click at [175, 85] on div "**********" at bounding box center [175, 72] width 87 height 28
click at [197, 67] on div "**********" at bounding box center [175, 72] width 87 height 28
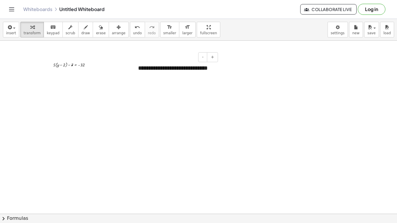
click at [194, 81] on div "**********" at bounding box center [175, 72] width 87 height 28
click at [200, 56] on button "-" at bounding box center [202, 57] width 9 height 10
click at [201, 57] on button "-" at bounding box center [202, 57] width 9 height 10
click at [213, 68] on div "**********" at bounding box center [175, 66] width 87 height 17
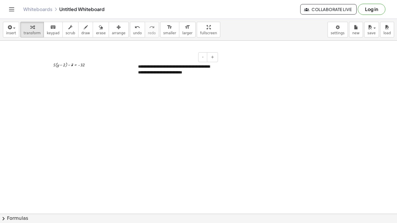
click at [200, 76] on div "**********" at bounding box center [175, 69] width 87 height 23
click at [133, 25] on div "undo" at bounding box center [137, 27] width 9 height 7
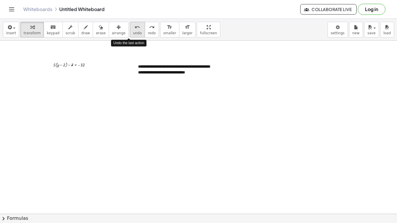
click at [133, 25] on div "undo" at bounding box center [137, 27] width 9 height 7
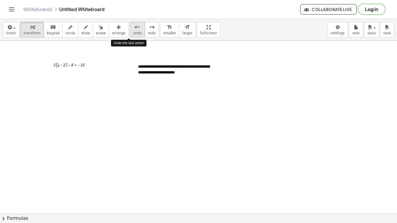
click at [133, 25] on div "undo" at bounding box center [137, 27] width 9 height 7
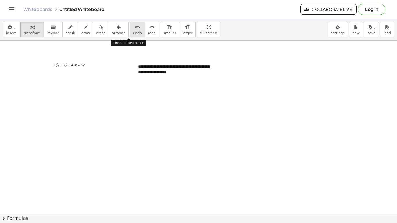
click at [133, 25] on div "undo" at bounding box center [137, 27] width 9 height 7
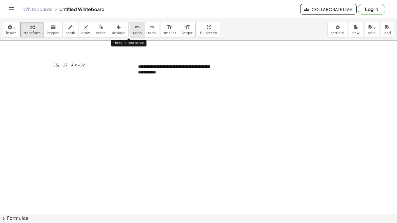
click at [133, 25] on div "undo" at bounding box center [137, 27] width 9 height 7
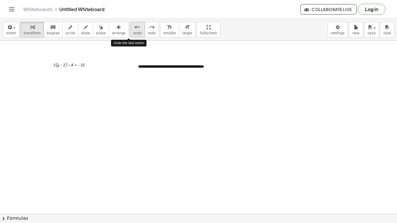
click at [133, 25] on div "undo" at bounding box center [137, 27] width 9 height 7
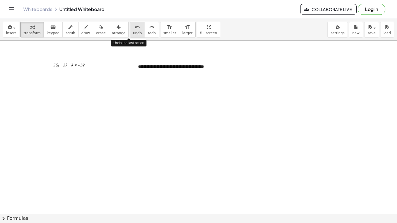
click at [133, 25] on div "undo" at bounding box center [137, 27] width 9 height 7
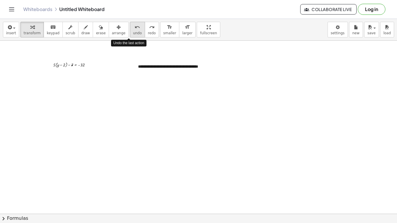
click at [133, 25] on div "undo" at bounding box center [137, 27] width 9 height 7
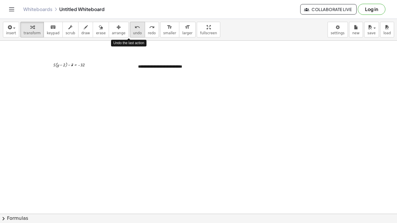
click at [133, 25] on div "undo" at bounding box center [137, 27] width 9 height 7
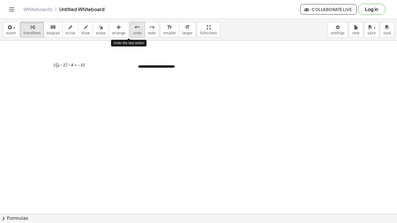
click at [133, 25] on div "undo" at bounding box center [137, 27] width 9 height 7
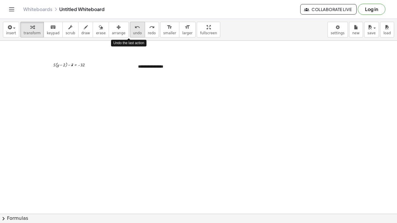
click at [133, 25] on div "undo" at bounding box center [137, 27] width 9 height 7
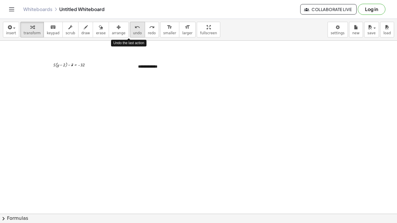
click at [133, 25] on div "undo" at bounding box center [137, 27] width 9 height 7
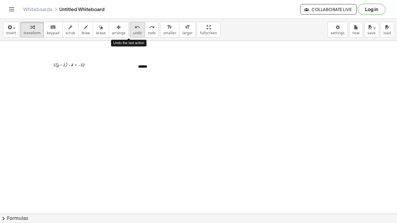
click at [133, 25] on div "undo" at bounding box center [137, 27] width 9 height 7
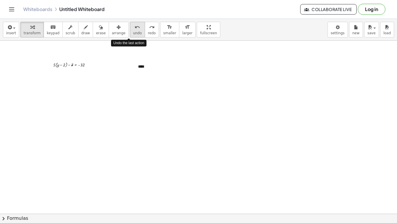
click at [133, 25] on div "undo" at bounding box center [137, 27] width 9 height 7
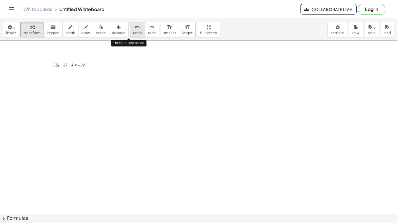
click at [133, 25] on div "undo" at bounding box center [137, 27] width 9 height 7
click at [125, 87] on div at bounding box center [198, 214] width 397 height 346
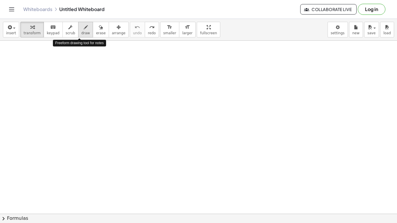
click at [81, 31] on span "draw" at bounding box center [85, 33] width 9 height 4
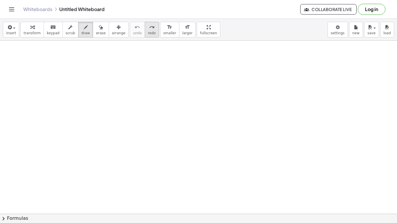
click at [145, 27] on button "redo redo" at bounding box center [152, 30] width 14 height 16
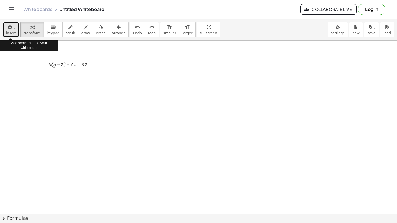
click at [7, 27] on icon "button" at bounding box center [9, 27] width 5 height 7
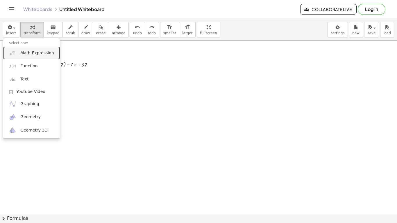
click at [23, 55] on span "Math Expression" at bounding box center [36, 53] width 33 height 6
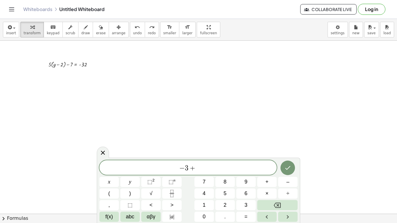
click at [173, 187] on icon "Fraction" at bounding box center [171, 195] width 3 height 3
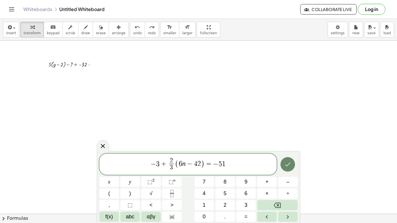
click at [286, 162] on icon "Done" at bounding box center [287, 164] width 7 height 7
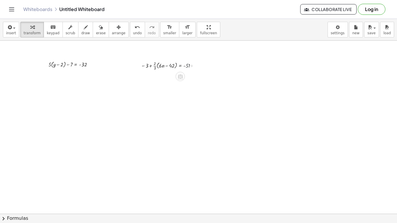
click at [187, 65] on div at bounding box center [170, 66] width 64 height 12
click at [112, 29] on div "button" at bounding box center [119, 27] width 14 height 7
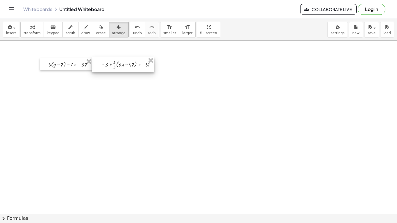
drag, startPoint x: 145, startPoint y: 64, endPoint x: 105, endPoint y: 63, distance: 40.7
click at [105, 63] on div at bounding box center [123, 64] width 62 height 15
click at [167, 30] on button "format_size smaller" at bounding box center [169, 30] width 19 height 16
click at [184, 30] on icon "format_size" at bounding box center [187, 27] width 6 height 7
click at [163, 30] on button "format_size smaller" at bounding box center [169, 30] width 19 height 16
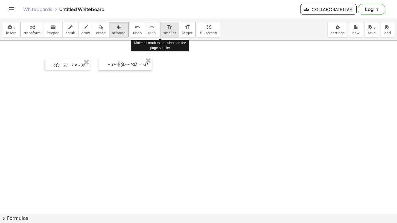
click at [163, 31] on span "smaller" at bounding box center [169, 33] width 13 height 4
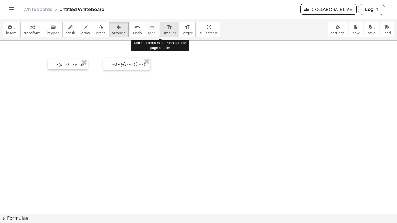
click at [163, 31] on span "smaller" at bounding box center [169, 33] width 13 height 4
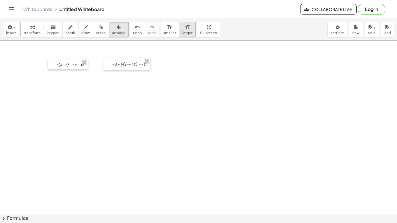
click at [184, 28] on icon "format_size" at bounding box center [187, 27] width 6 height 7
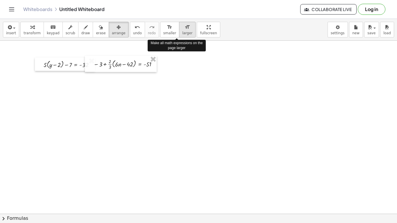
click at [184, 28] on icon "format_size" at bounding box center [187, 27] width 6 height 7
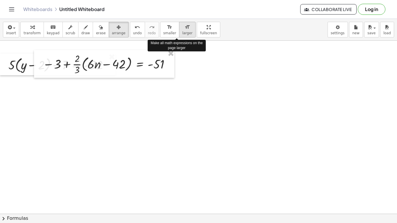
click at [184, 28] on icon "format_size" at bounding box center [187, 27] width 6 height 7
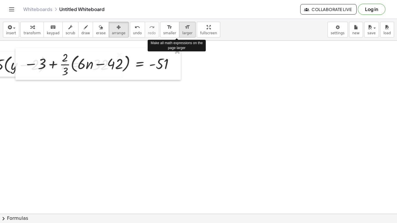
click at [184, 28] on icon "format_size" at bounding box center [187, 27] width 6 height 7
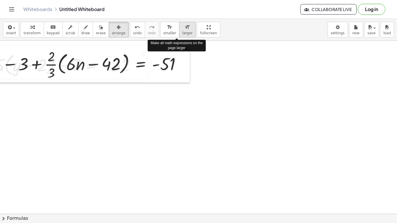
click at [184, 28] on icon "format_size" at bounding box center [187, 27] width 6 height 7
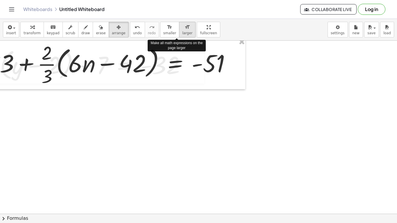
click at [184, 28] on icon "format_size" at bounding box center [187, 27] width 6 height 7
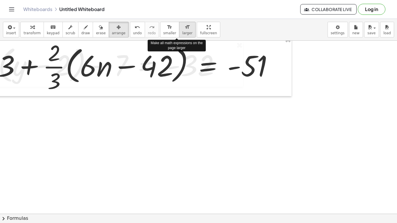
click at [184, 28] on icon "format_size" at bounding box center [187, 27] width 6 height 7
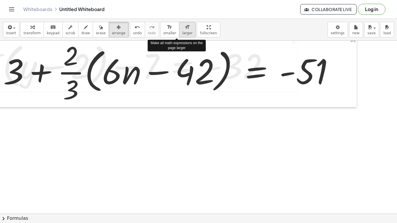
click at [184, 28] on icon "format_size" at bounding box center [187, 27] width 6 height 7
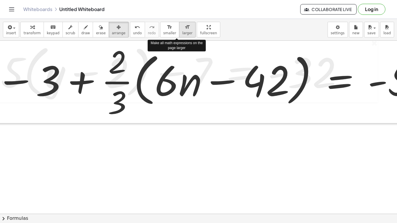
click at [184, 28] on icon "format_size" at bounding box center [187, 27] width 6 height 7
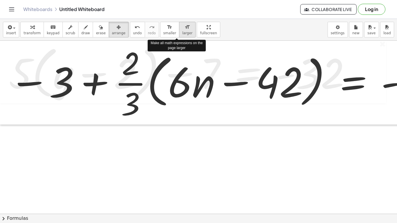
click at [184, 28] on icon "format_size" at bounding box center [187, 27] width 6 height 7
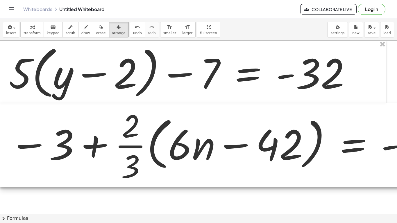
drag, startPoint x: 147, startPoint y: 88, endPoint x: 145, endPoint y: 150, distance: 62.4
click at [145, 150] on div at bounding box center [236, 145] width 473 height 84
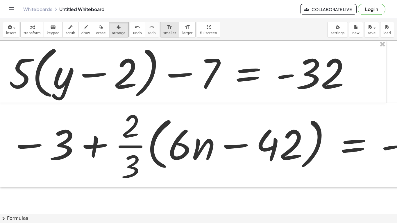
click at [163, 31] on span "smaller" at bounding box center [169, 33] width 13 height 4
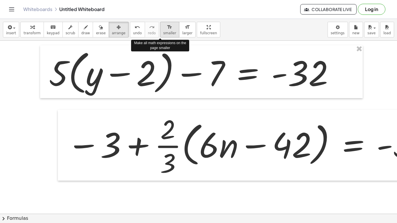
click at [163, 31] on span "smaller" at bounding box center [169, 33] width 13 height 4
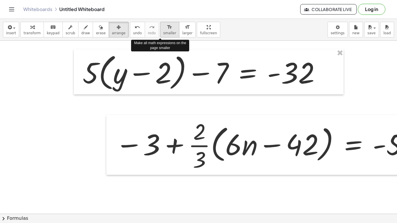
click at [163, 31] on span "smaller" at bounding box center [169, 33] width 13 height 4
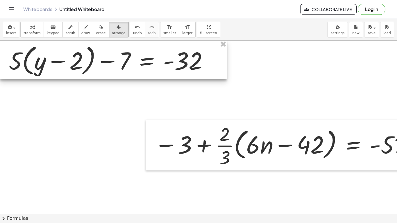
drag, startPoint x: 172, startPoint y: 57, endPoint x: 69, endPoint y: 43, distance: 104.1
click at [69, 43] on div at bounding box center [113, 60] width 226 height 39
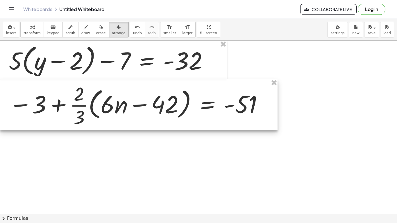
drag, startPoint x: 174, startPoint y: 121, endPoint x: 1, endPoint y: 81, distance: 177.6
click at [1, 81] on div at bounding box center [138, 104] width 277 height 51
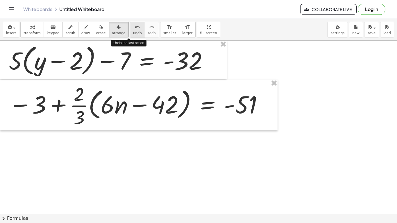
click at [134, 27] on icon "undo" at bounding box center [137, 27] width 6 height 7
click at [167, 30] on icon "format_size" at bounding box center [170, 27] width 6 height 7
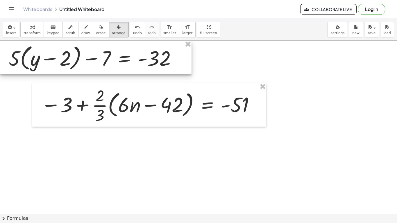
drag, startPoint x: 146, startPoint y: 67, endPoint x: 120, endPoint y: 63, distance: 26.8
click at [120, 63] on div at bounding box center [95, 57] width 191 height 33
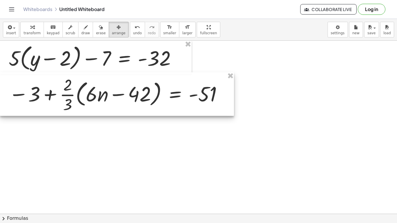
drag, startPoint x: 122, startPoint y: 92, endPoint x: 88, endPoint y: 82, distance: 36.2
click at [88, 82] on div at bounding box center [117, 94] width 234 height 44
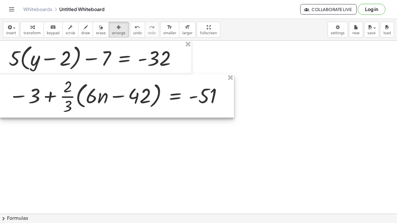
drag, startPoint x: 88, startPoint y: 82, endPoint x: 83, endPoint y: 83, distance: 5.1
click at [83, 83] on div at bounding box center [117, 96] width 234 height 44
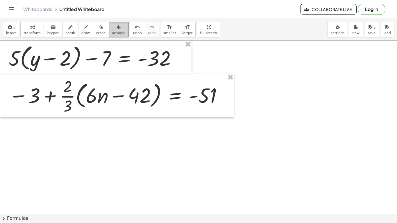
click at [116, 27] on icon "button" at bounding box center [118, 27] width 4 height 7
click at [30, 29] on icon "button" at bounding box center [32, 27] width 4 height 7
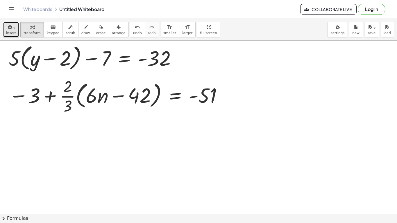
click at [8, 28] on icon "button" at bounding box center [9, 27] width 5 height 7
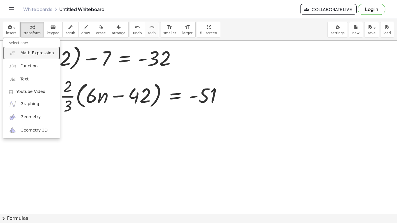
click at [26, 53] on span "Math Expression" at bounding box center [36, 53] width 33 height 6
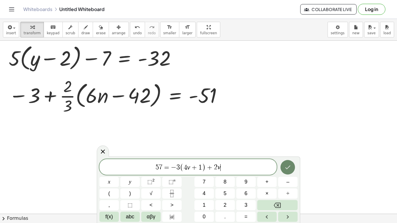
click at [285, 165] on icon "Done" at bounding box center [287, 167] width 7 height 7
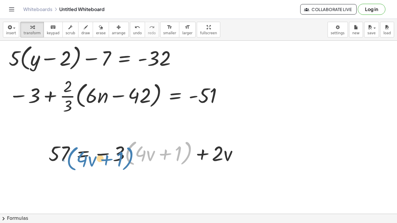
drag, startPoint x: 125, startPoint y: 152, endPoint x: 62, endPoint y: 155, distance: 63.4
click at [62, 155] on div at bounding box center [145, 152] width 199 height 30
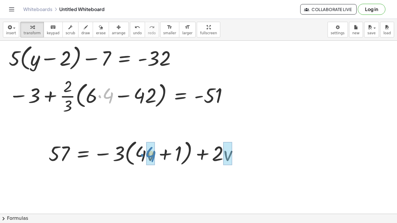
drag, startPoint x: 104, startPoint y: 94, endPoint x: 147, endPoint y: 153, distance: 72.3
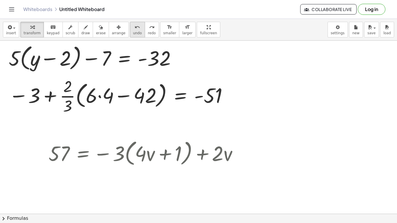
click at [133, 31] on span "undo" at bounding box center [137, 33] width 9 height 4
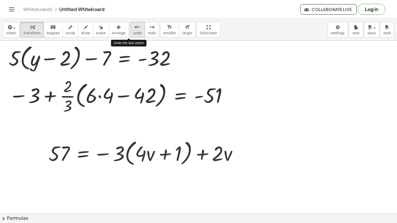
click at [133, 31] on span "undo" at bounding box center [137, 33] width 9 height 4
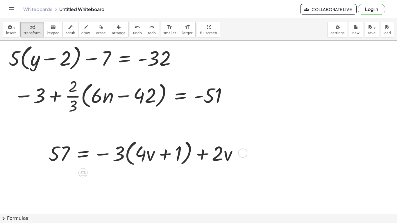
click at [128, 147] on div at bounding box center [145, 152] width 199 height 30
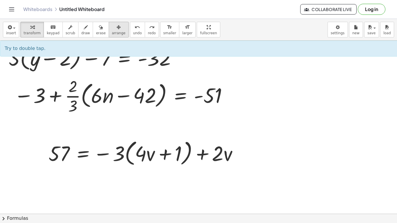
click at [113, 30] on div "button" at bounding box center [119, 27] width 14 height 7
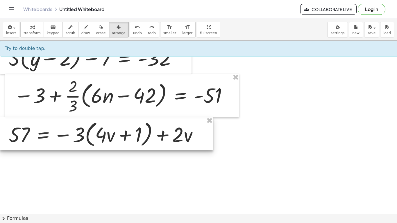
drag, startPoint x: 113, startPoint y: 142, endPoint x: 69, endPoint y: 123, distance: 48.1
click at [69, 123] on div at bounding box center [106, 133] width 213 height 33
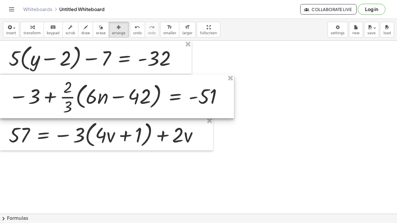
drag, startPoint x: 74, startPoint y: 111, endPoint x: 57, endPoint y: 111, distance: 16.9
click at [57, 111] on div at bounding box center [117, 97] width 234 height 44
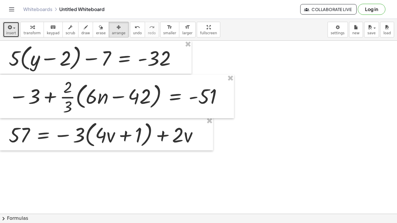
click at [10, 26] on icon "button" at bounding box center [9, 27] width 5 height 7
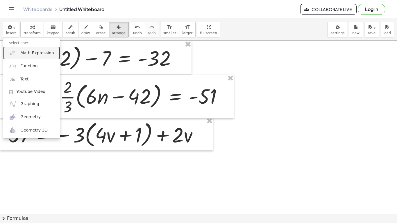
click at [17, 54] on link "Math Expression" at bounding box center [31, 52] width 57 height 13
